Goal: Information Seeking & Learning: Find specific fact

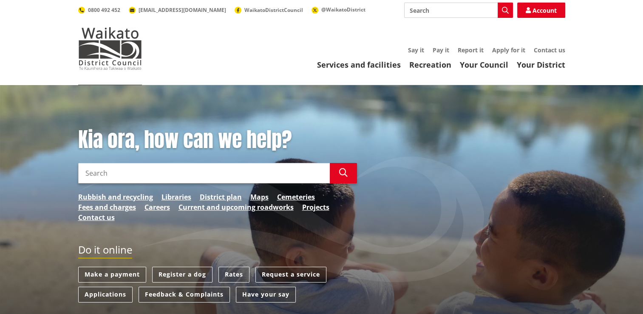
scroll to position [43, 0]
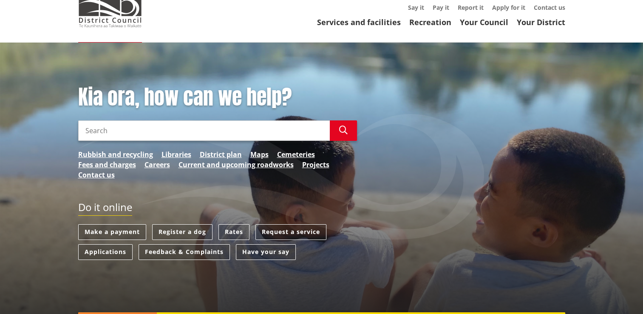
click at [193, 130] on input "Search" at bounding box center [204, 130] width 252 height 20
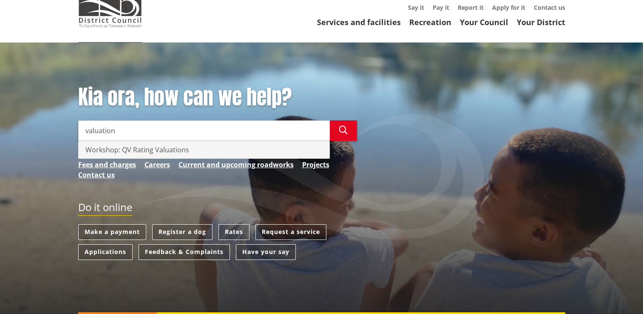
type input "valuation"
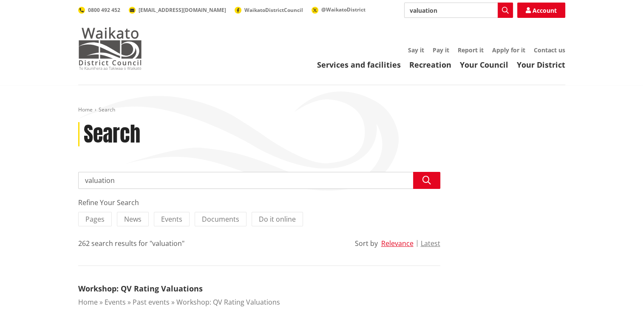
click at [113, 45] on img at bounding box center [110, 48] width 64 height 43
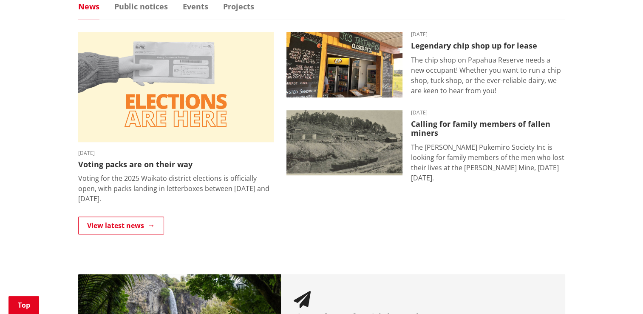
scroll to position [340, 0]
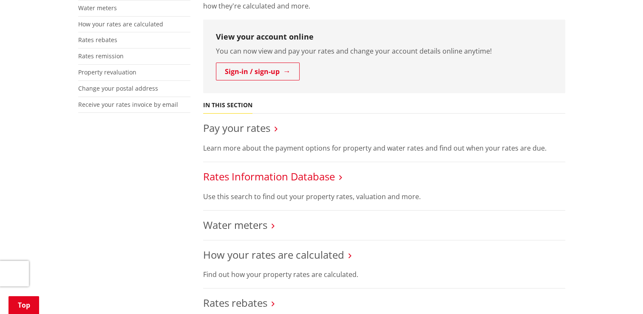
scroll to position [255, 0]
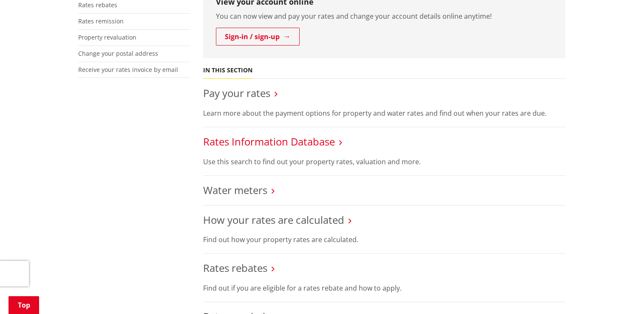
click at [320, 137] on link "Rates Information Database" at bounding box center [269, 141] width 132 height 14
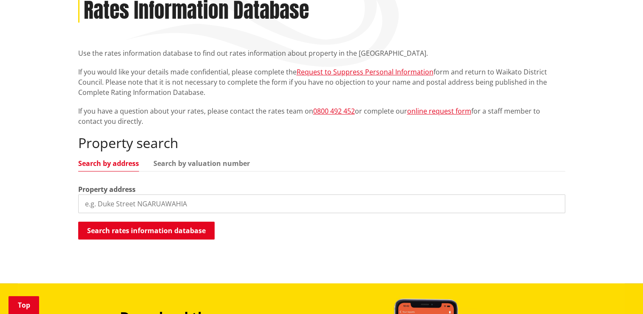
scroll to position [170, 0]
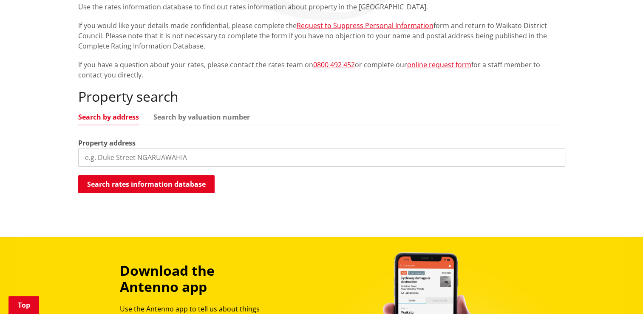
click at [189, 152] on input "search" at bounding box center [321, 157] width 487 height 19
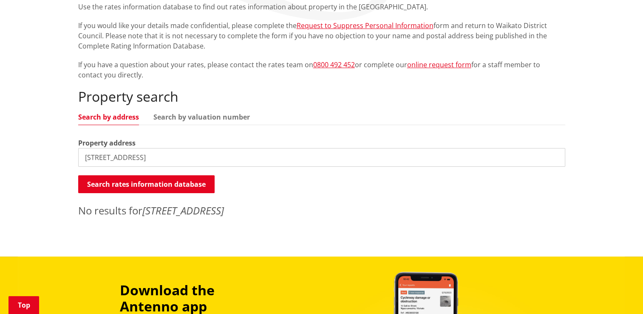
click at [154, 154] on input "[STREET_ADDRESS]" at bounding box center [321, 157] width 487 height 19
type input "darlington"
